Goal: Transaction & Acquisition: Purchase product/service

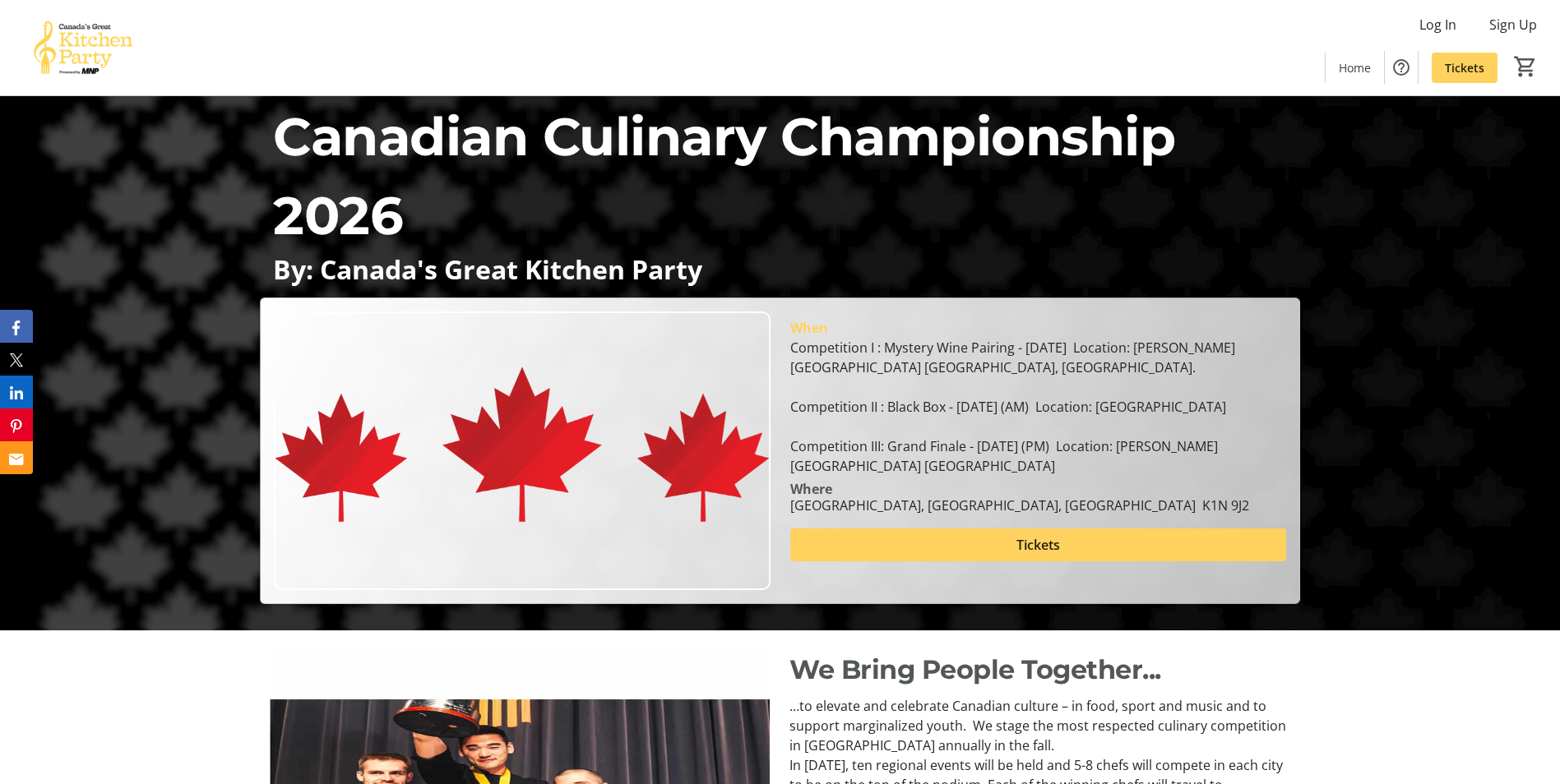
scroll to position [164, 0]
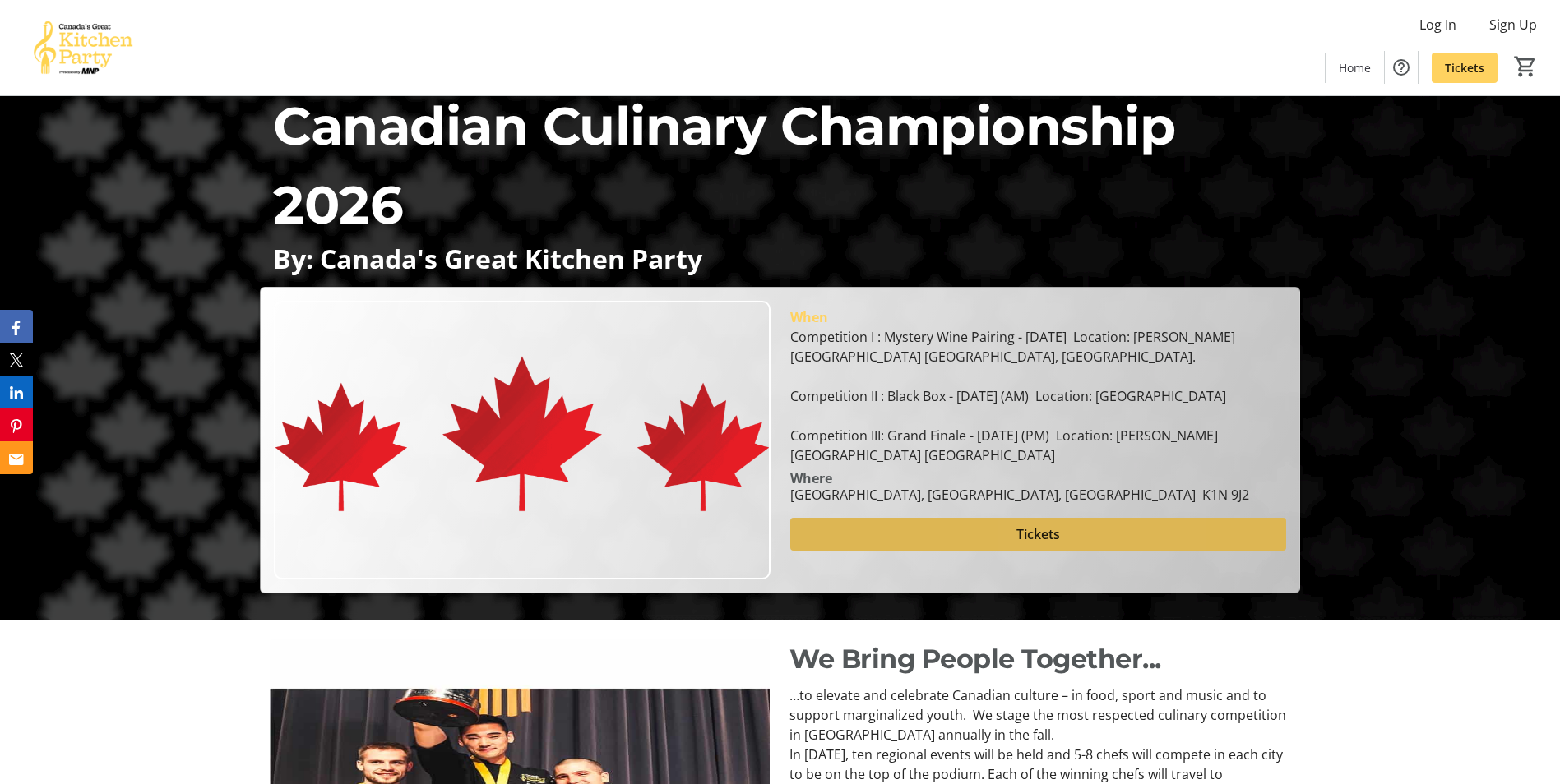
click at [1047, 554] on span at bounding box center [1038, 534] width 496 height 39
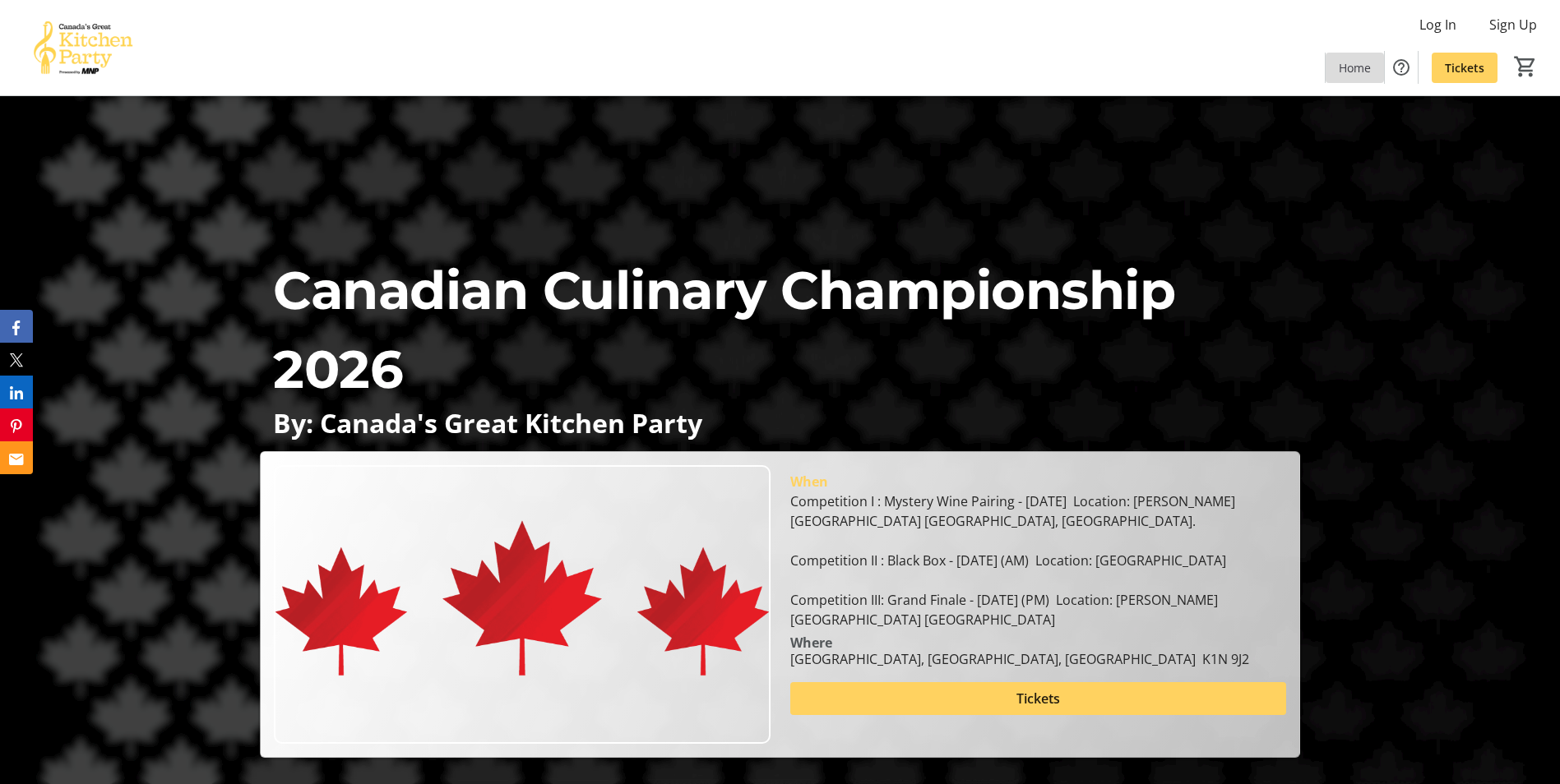
click at [1355, 70] on span "Home" at bounding box center [1355, 67] width 32 height 17
click at [72, 46] on img at bounding box center [83, 47] width 146 height 82
